Goal: Navigation & Orientation: Find specific page/section

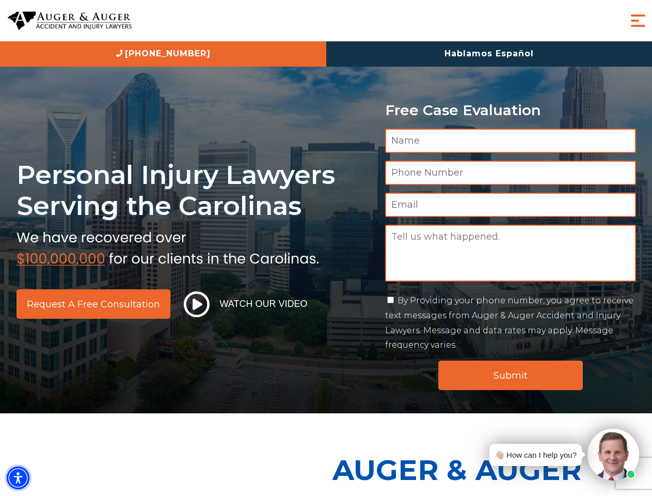
click at [18, 478] on img "Accessibility Menu" at bounding box center [18, 477] width 23 height 23
